Goal: Information Seeking & Learning: Learn about a topic

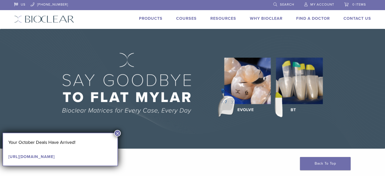
click at [157, 18] on link "Products" at bounding box center [151, 18] width 24 height 5
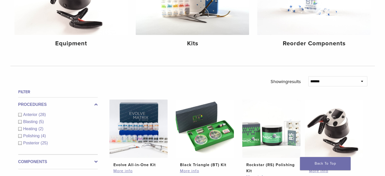
scroll to position [130, 0]
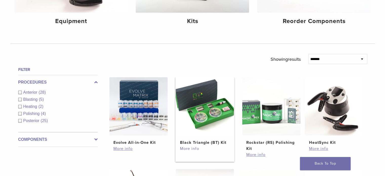
click at [193, 149] on link "More info" at bounding box center [205, 149] width 50 height 6
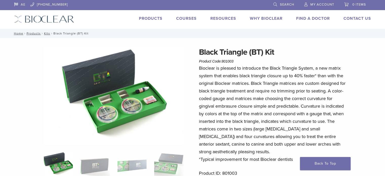
click at [135, 105] on img at bounding box center [114, 95] width 140 height 99
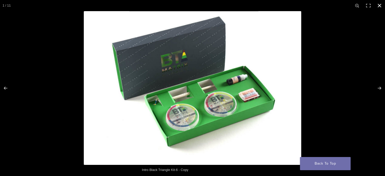
scroll to position [154, 0]
click at [381, 5] on button "Close (Esc)" at bounding box center [379, 5] width 11 height 11
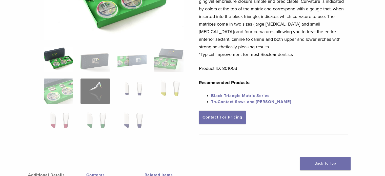
scroll to position [106, 0]
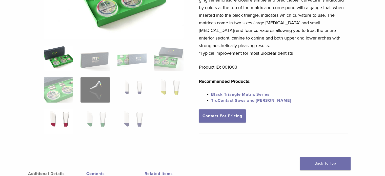
click at [57, 115] on img at bounding box center [58, 121] width 29 height 25
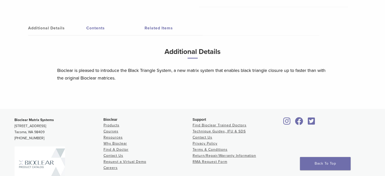
scroll to position [234, 0]
